Goal: Find contact information: Find contact information

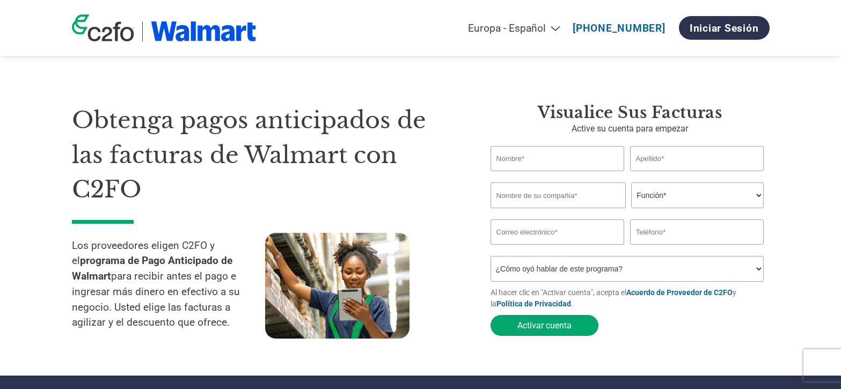
select select "es-ES"
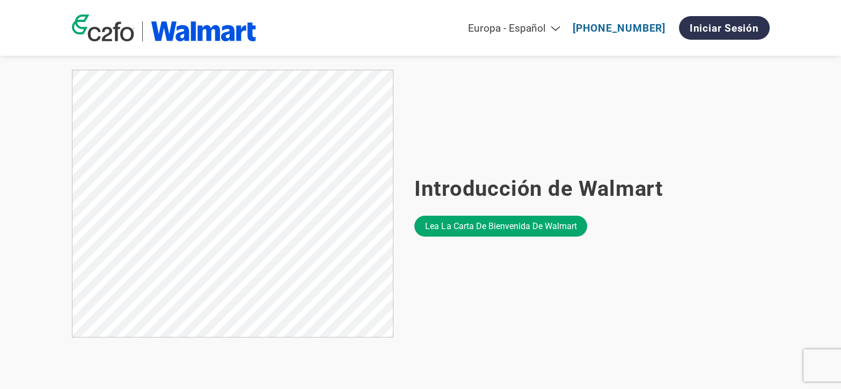
scroll to position [658, 0]
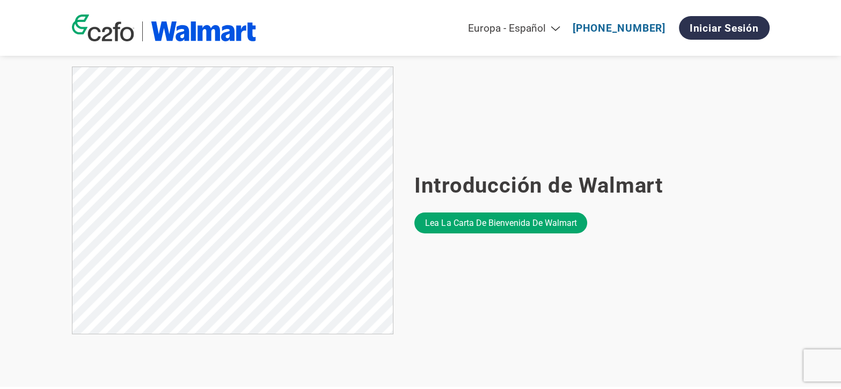
click at [585, 32] on link "[PHONE_NUMBER]" at bounding box center [619, 28] width 93 height 12
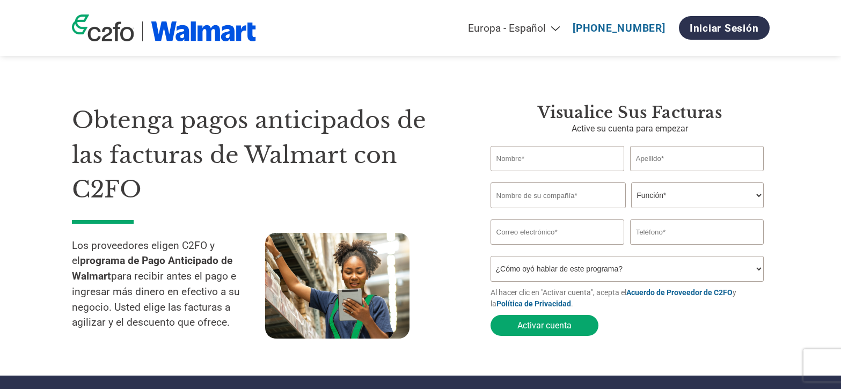
select select "es-ES"
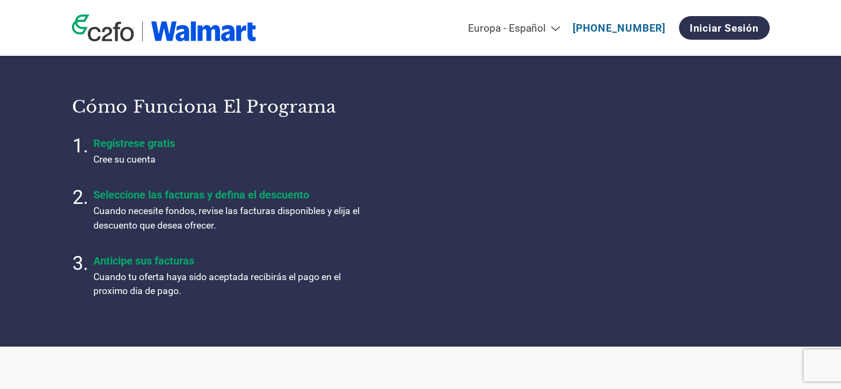
scroll to position [343, 0]
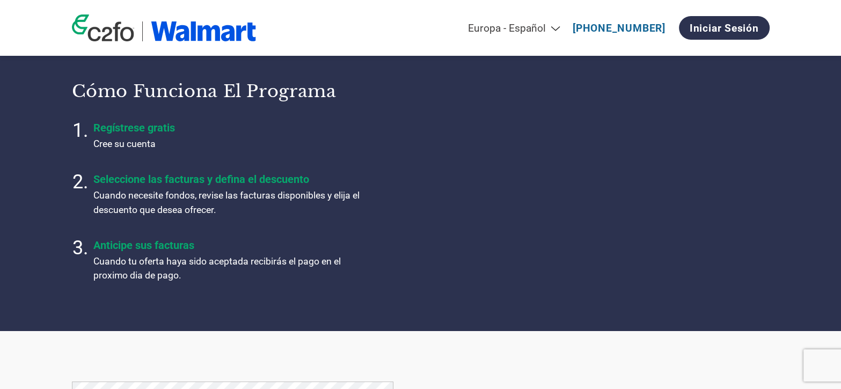
click at [620, 30] on link "[PHONE_NUMBER]" at bounding box center [619, 28] width 93 height 12
click at [735, 39] on link "Iniciar sesión" at bounding box center [724, 28] width 91 height 24
